Goal: Subscribe to service/newsletter

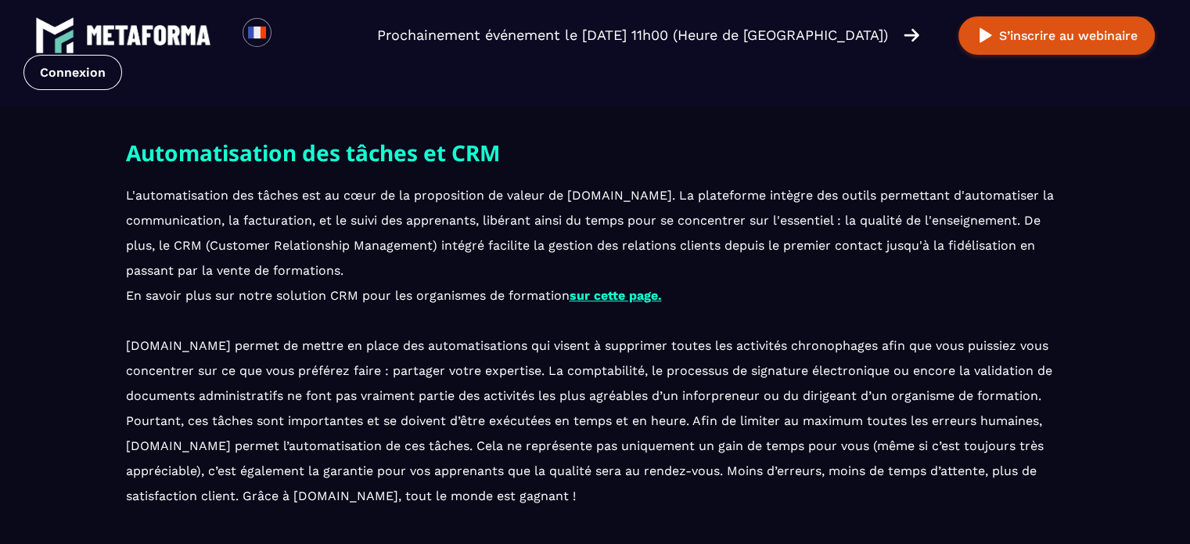
scroll to position [812, 0]
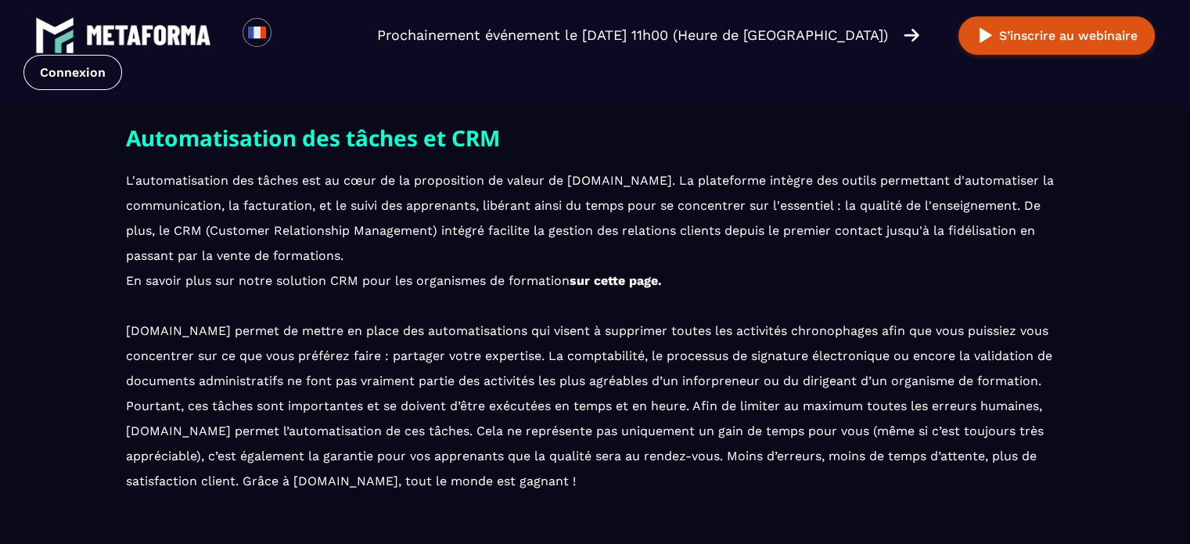
click at [618, 279] on link "sur cette page." at bounding box center [616, 280] width 92 height 15
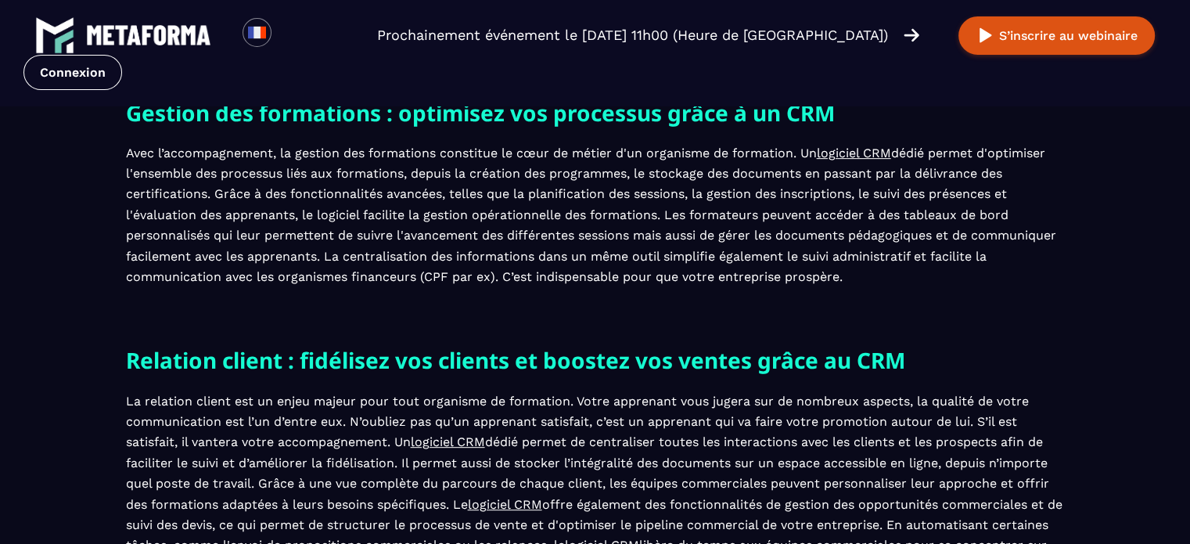
scroll to position [654, 0]
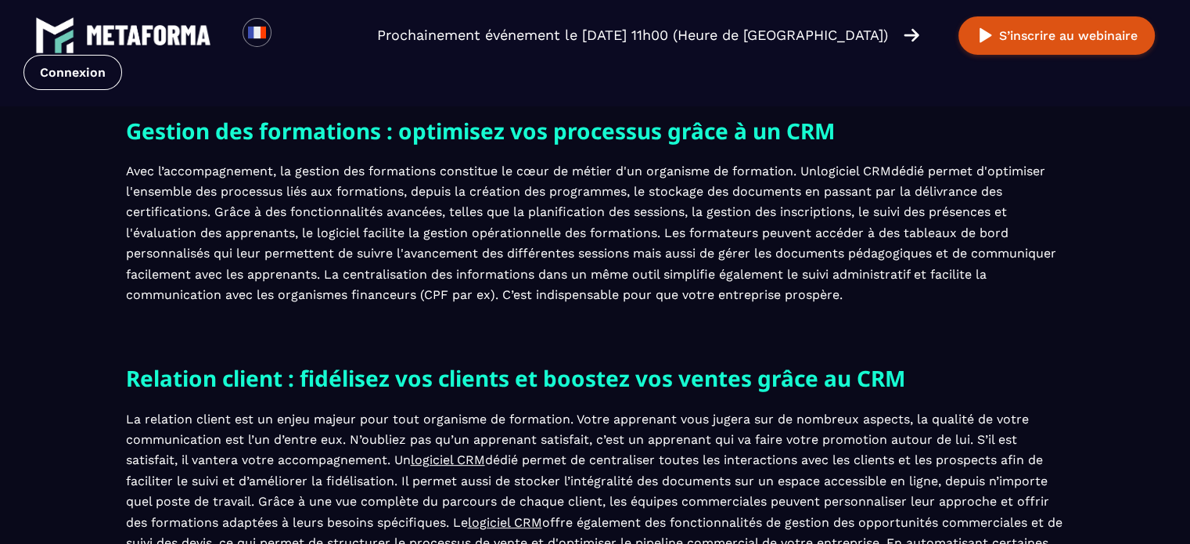
click at [850, 171] on link "logiciel CRM" at bounding box center [854, 171] width 74 height 15
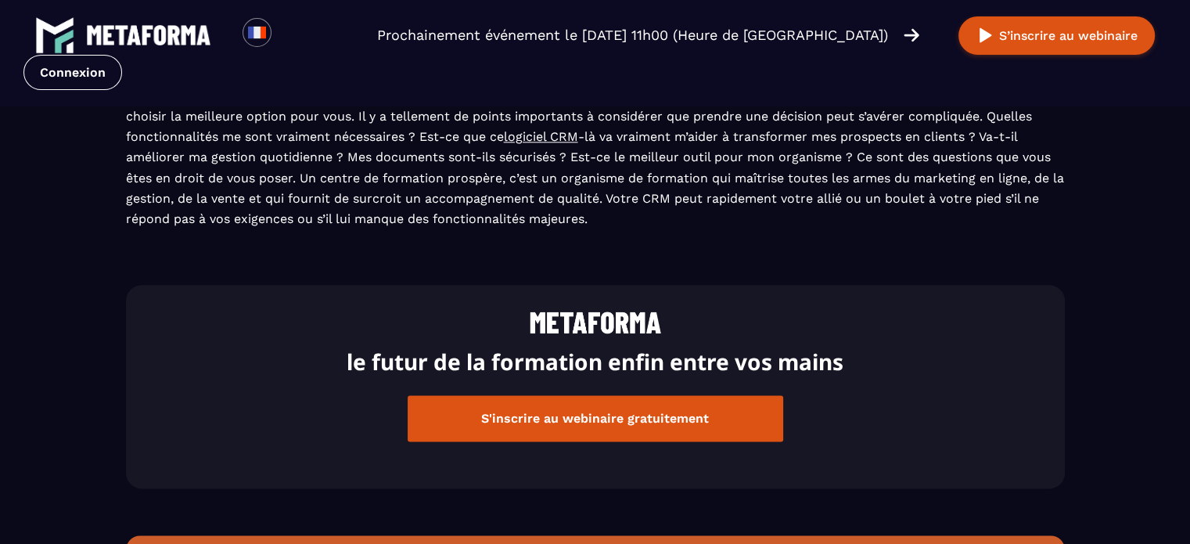
scroll to position [1872, 0]
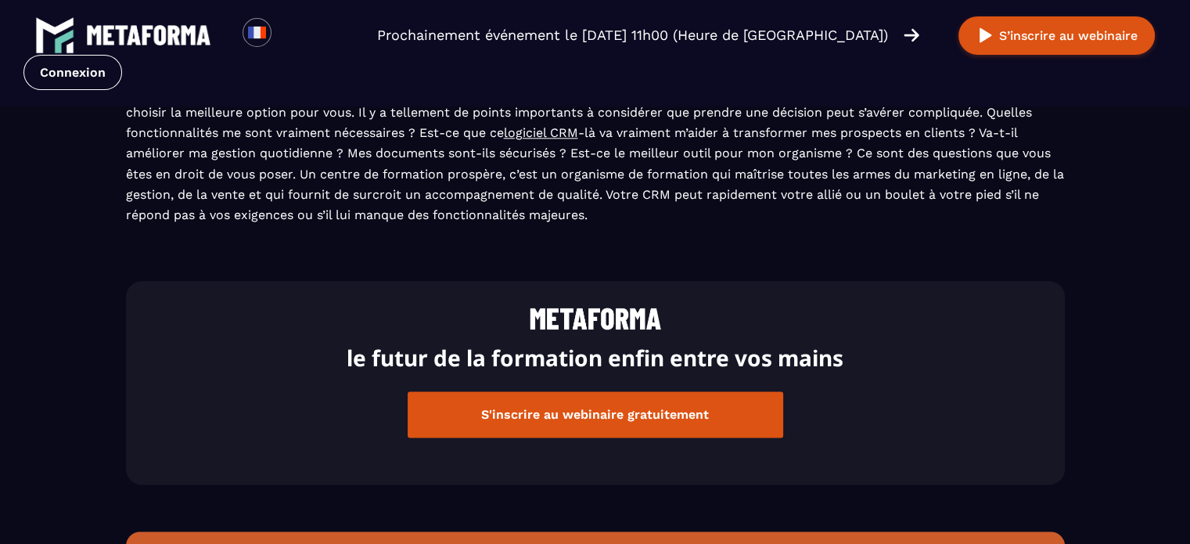
click at [654, 423] on button "S'inscrire au webinaire gratuitement" at bounding box center [596, 414] width 376 height 46
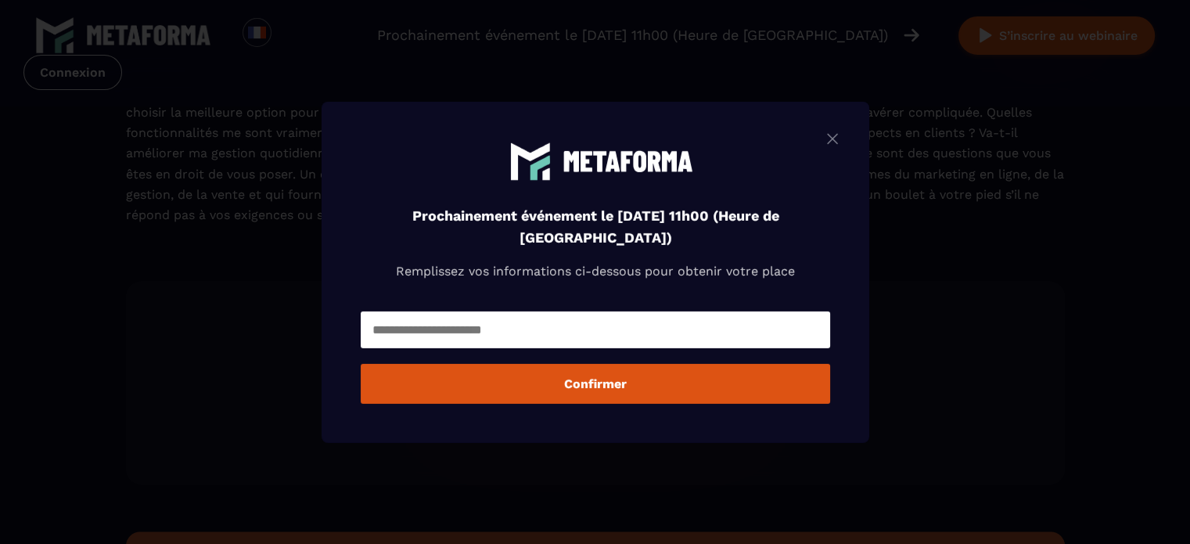
click at [622, 333] on input "Modal window" at bounding box center [596, 329] width 470 height 37
type input "**********"
click at [601, 391] on button "Confirmer" at bounding box center [596, 384] width 470 height 40
click at [563, 331] on input "Modal window" at bounding box center [596, 329] width 470 height 37
type input "**********"
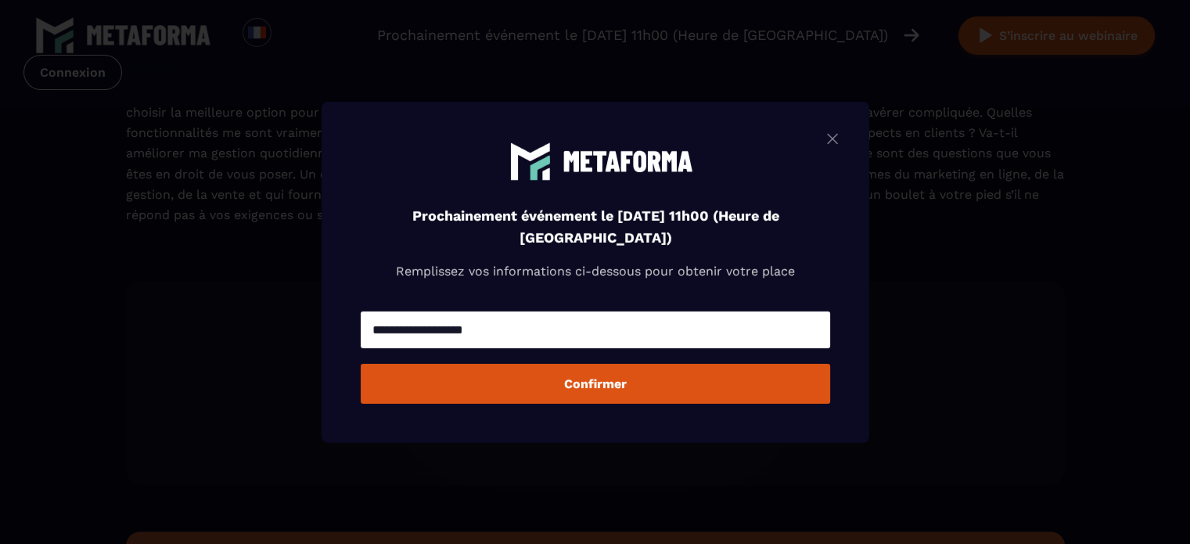
click at [583, 391] on button "Confirmer" at bounding box center [596, 384] width 470 height 40
click at [837, 131] on img "Modal window" at bounding box center [832, 138] width 19 height 20
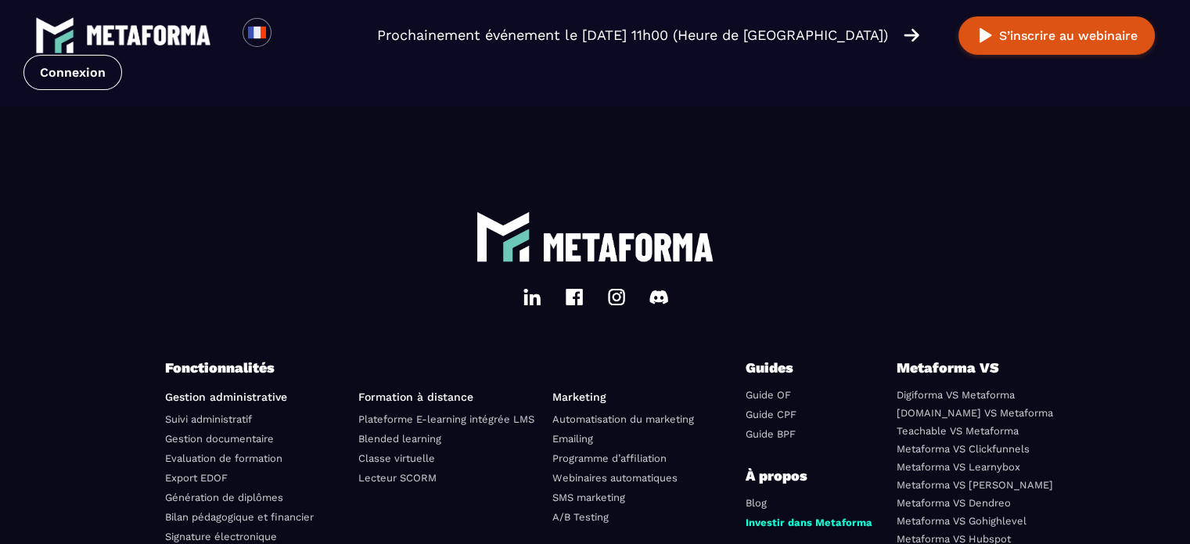
scroll to position [2764, 0]
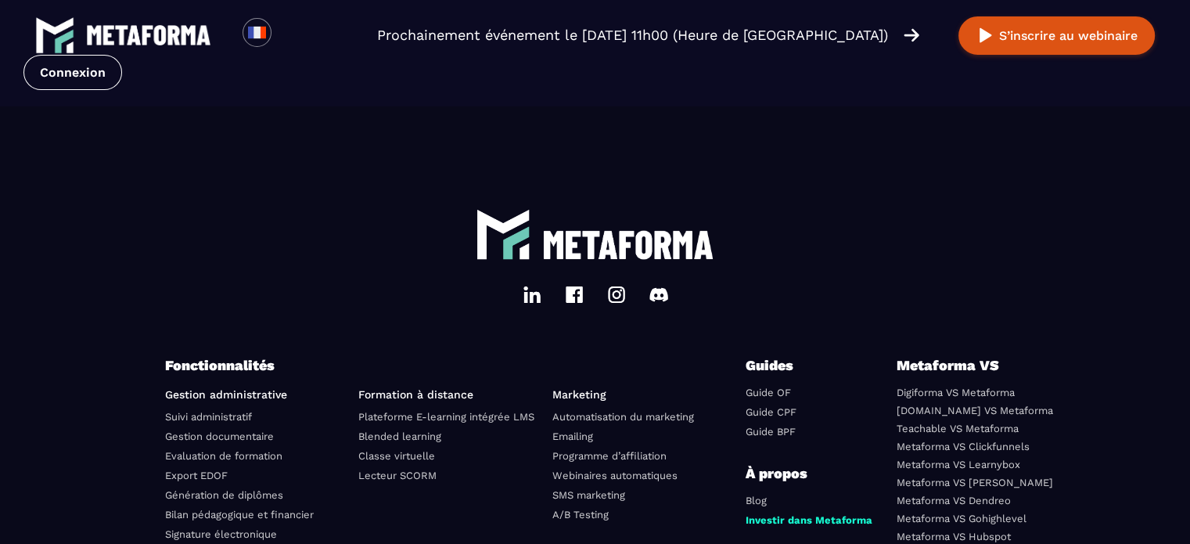
click at [230, 415] on link "Suivi administratif" at bounding box center [208, 416] width 87 height 12
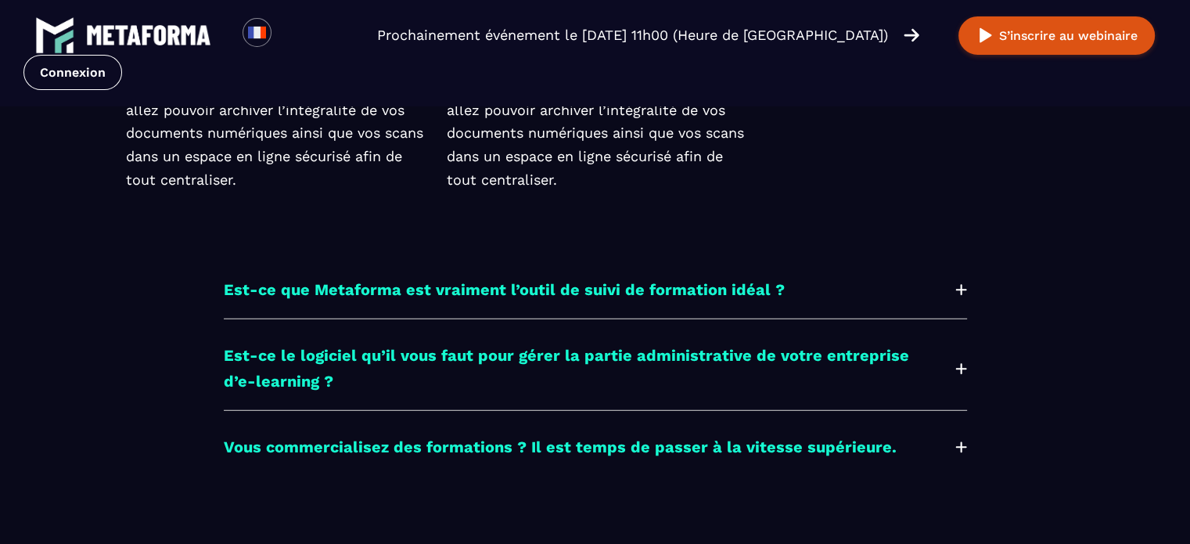
scroll to position [4241, 0]
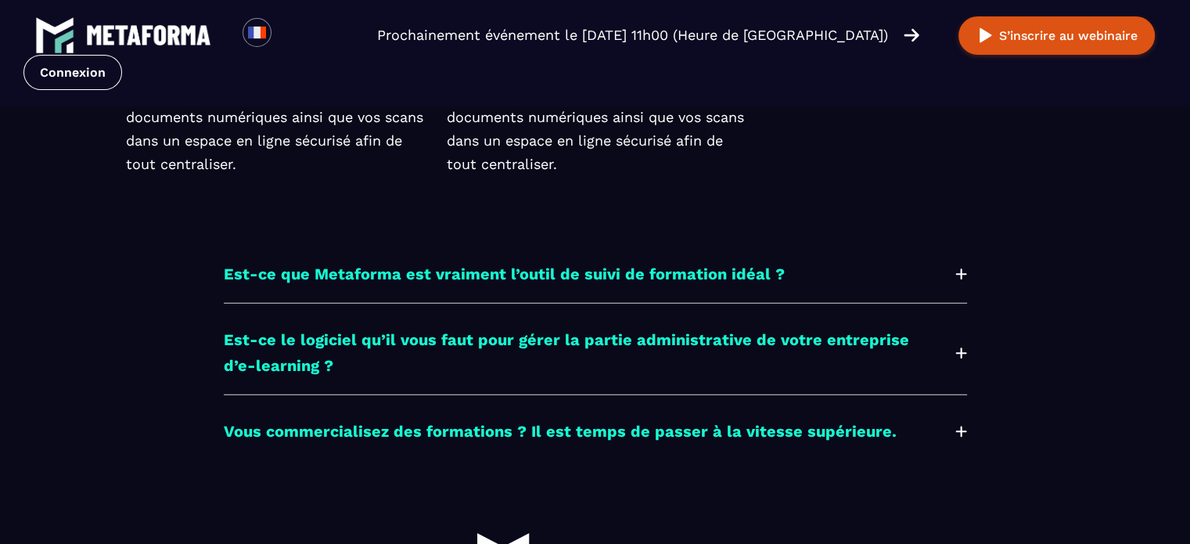
click at [958, 333] on div "Est-ce le logiciel qu’il vous faut pour gérer la partie administrative de votre…" at bounding box center [596, 353] width 744 height 52
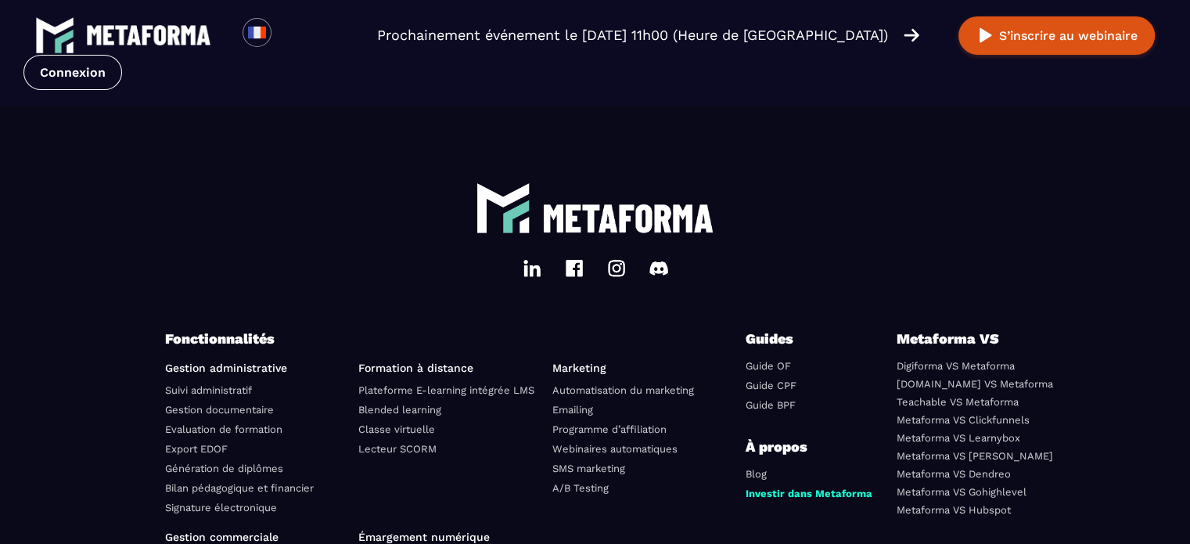
scroll to position [4670, 0]
click at [946, 359] on link "Digiforma VS Metaforma" at bounding box center [956, 365] width 118 height 12
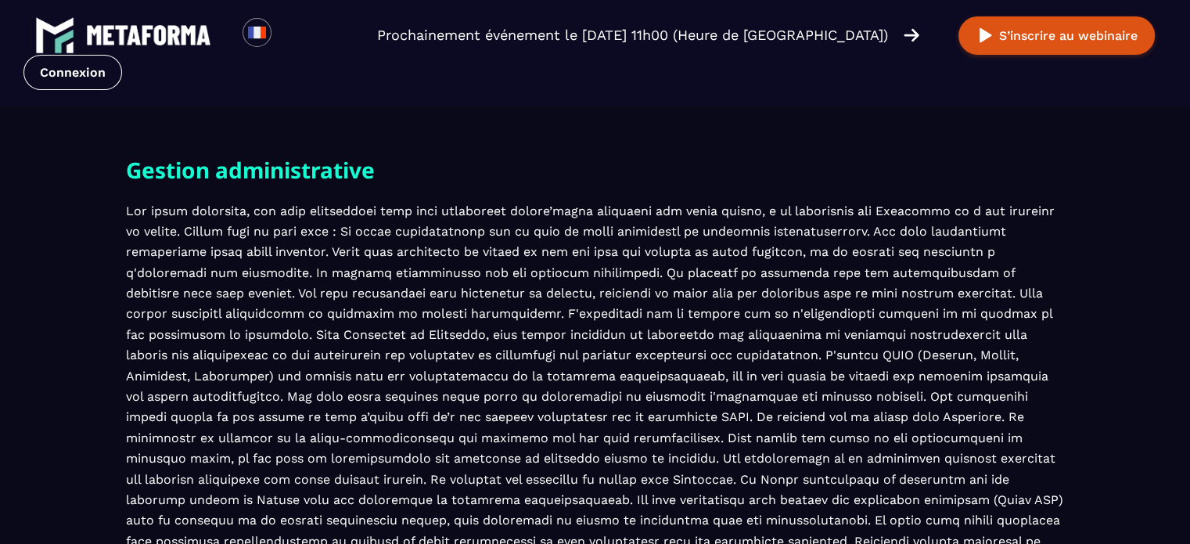
scroll to position [472, 0]
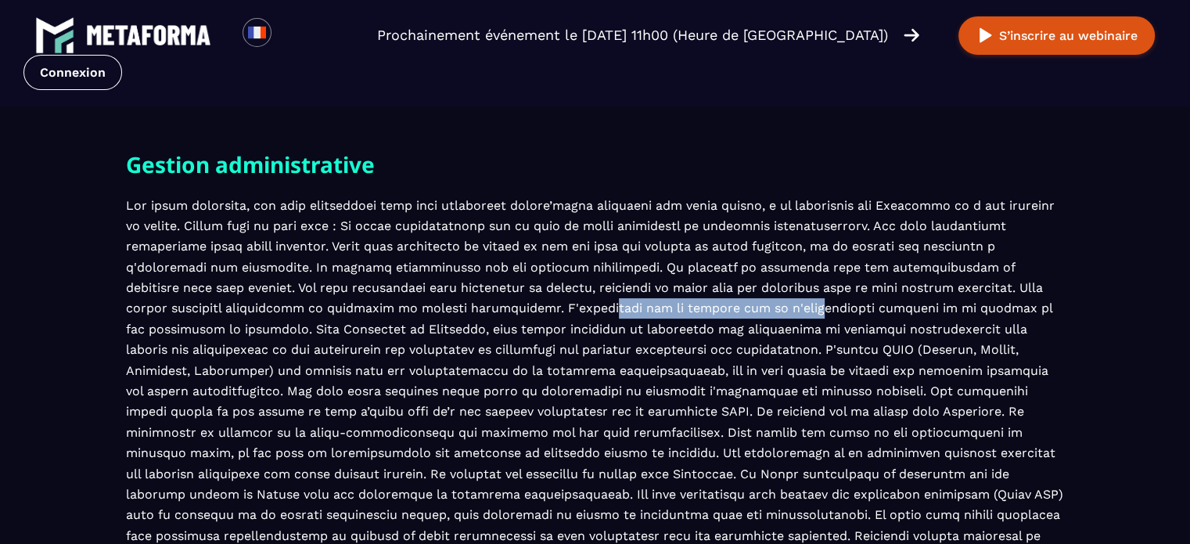
drag, startPoint x: 557, startPoint y: 303, endPoint x: 764, endPoint y: 304, distance: 206.6
click at [764, 304] on p at bounding box center [595, 402] width 939 height 413
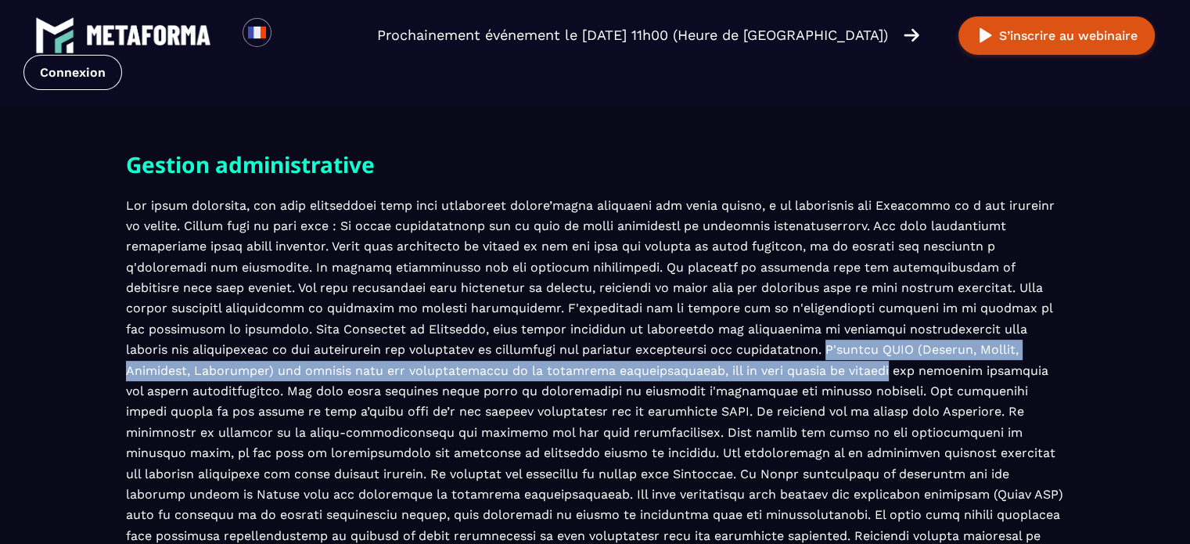
drag, startPoint x: 810, startPoint y: 350, endPoint x: 859, endPoint y: 366, distance: 52.0
click at [859, 366] on p at bounding box center [595, 402] width 939 height 413
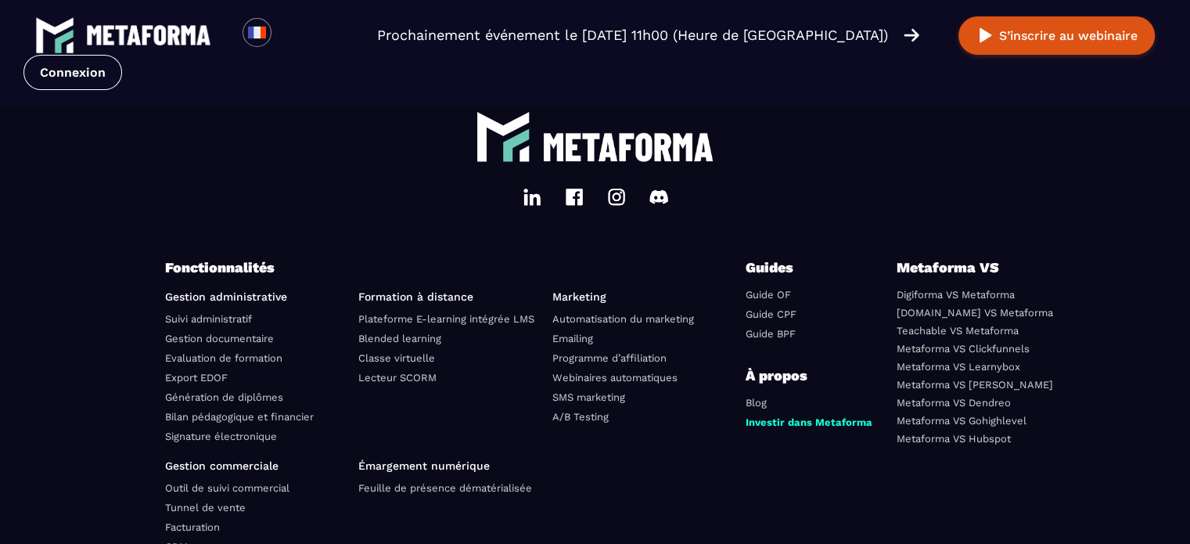
scroll to position [3951, 0]
click at [397, 372] on link "Lecteur SCORM" at bounding box center [397, 378] width 78 height 12
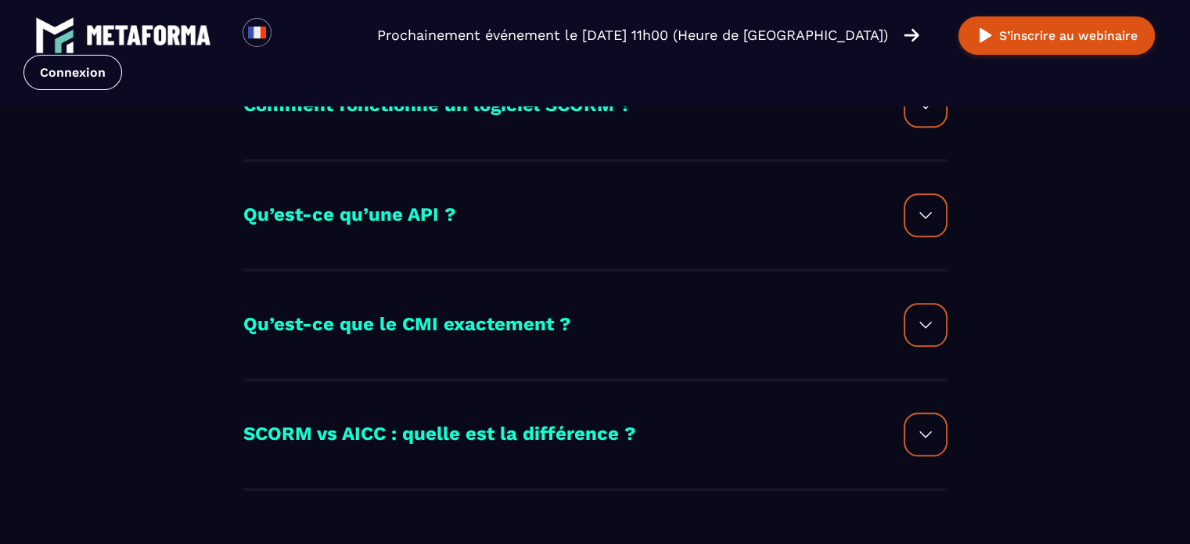
scroll to position [1641, 0]
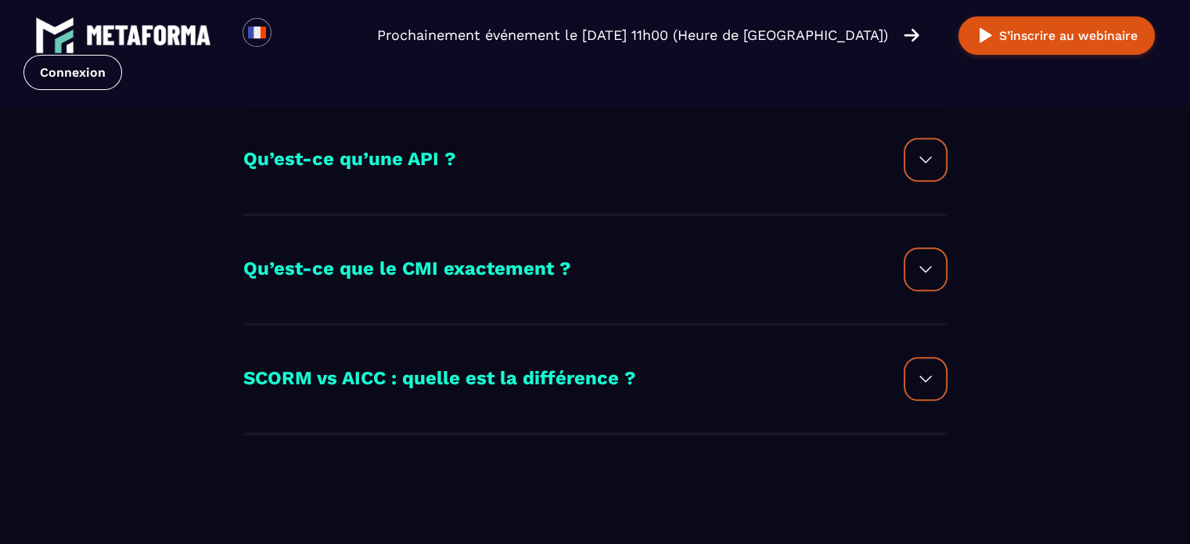
click at [936, 272] on div at bounding box center [926, 269] width 44 height 44
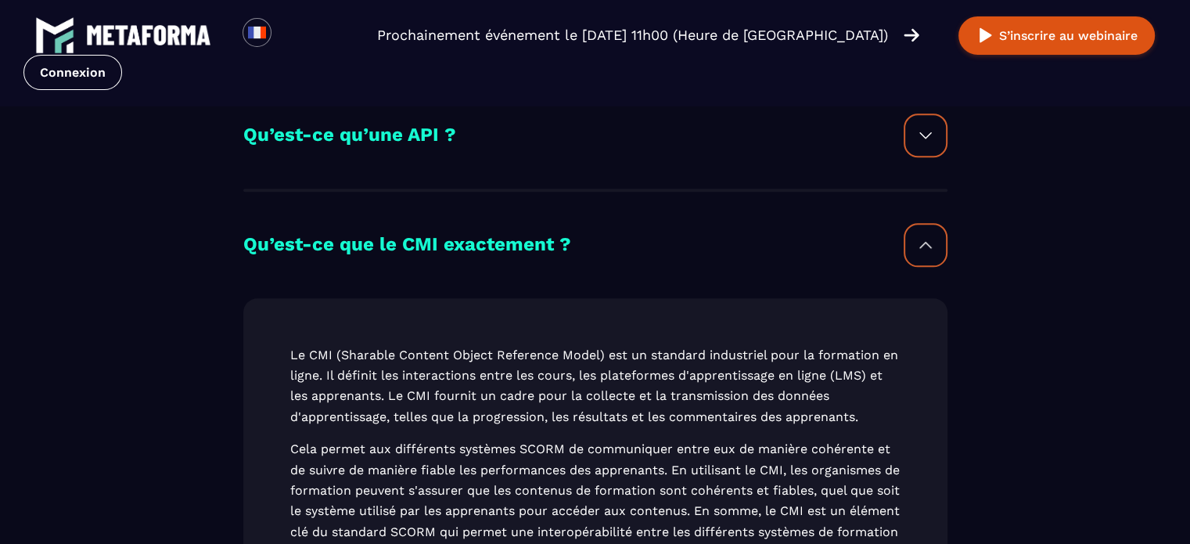
scroll to position [1621, 0]
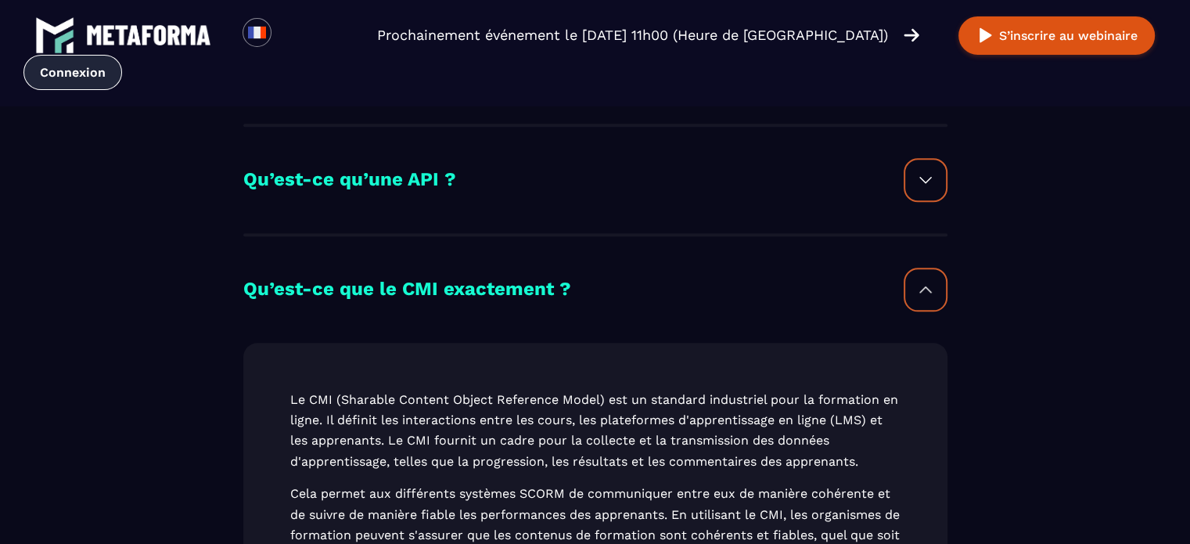
click at [122, 55] on link "Connexion" at bounding box center [72, 72] width 99 height 35
